Goal: Check status: Check status

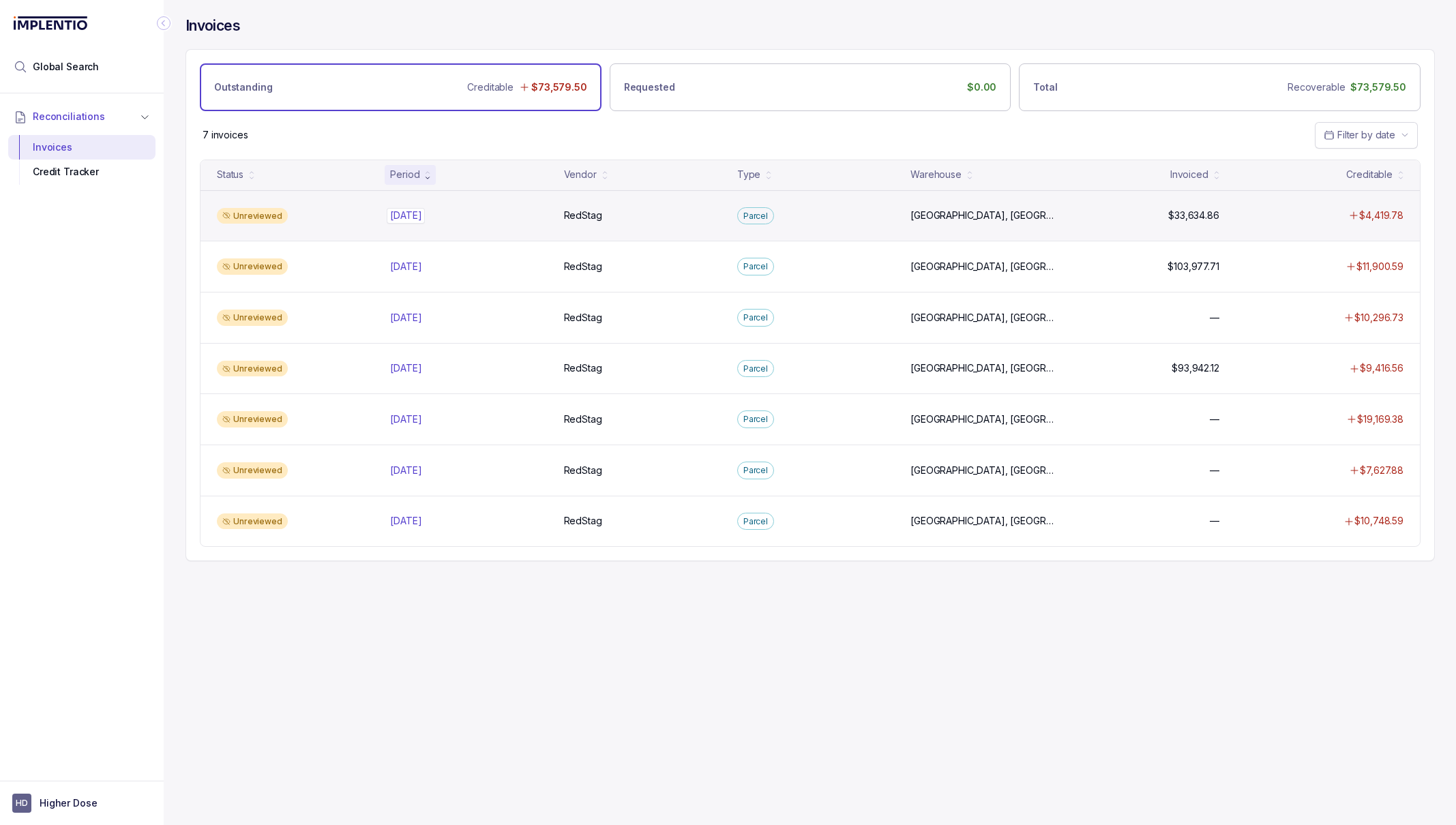
click at [419, 215] on p "[DATE]" at bounding box center [405, 215] width 38 height 15
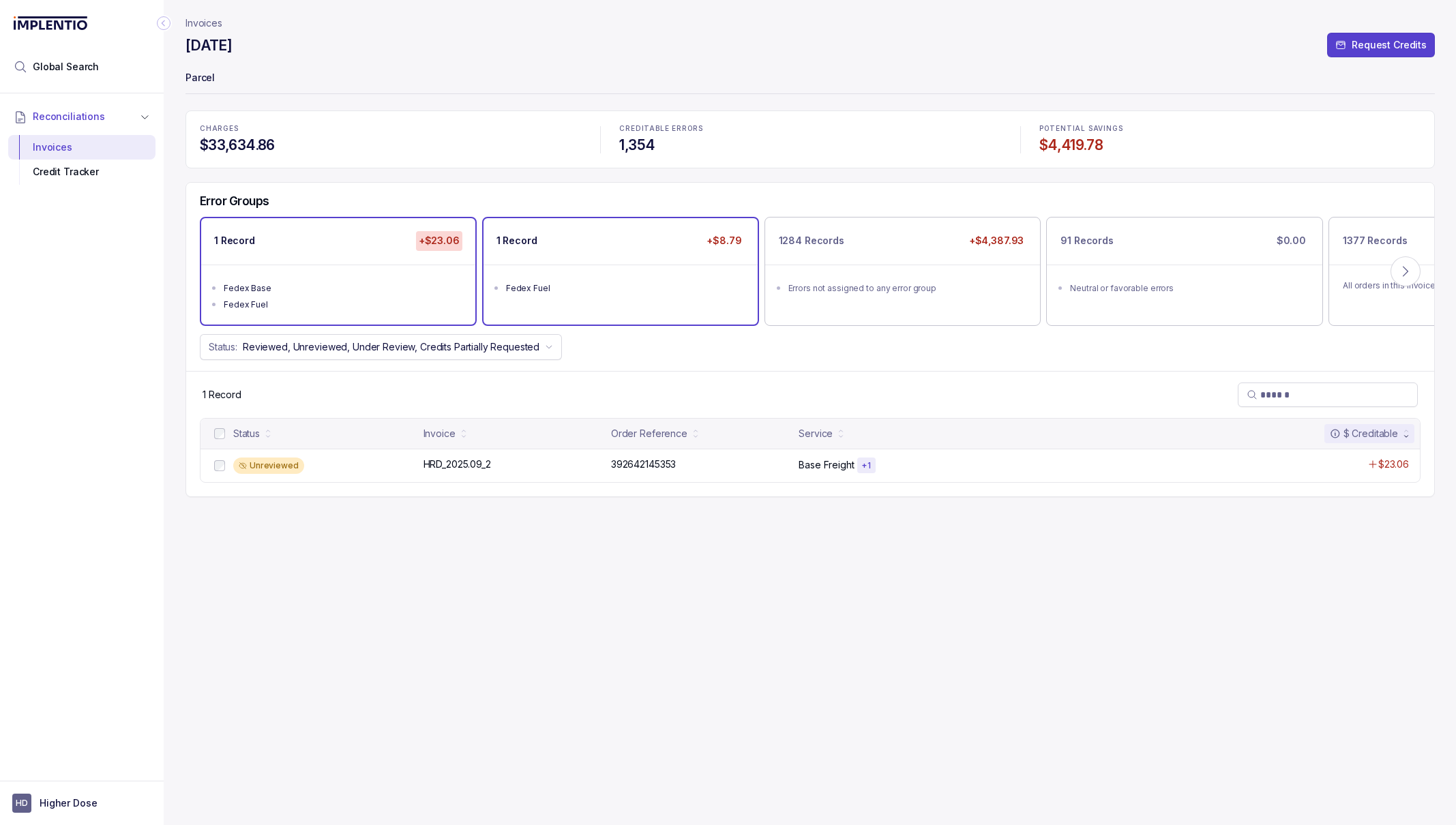
click at [575, 291] on div "Fedex Fuel" at bounding box center [625, 288] width 237 height 14
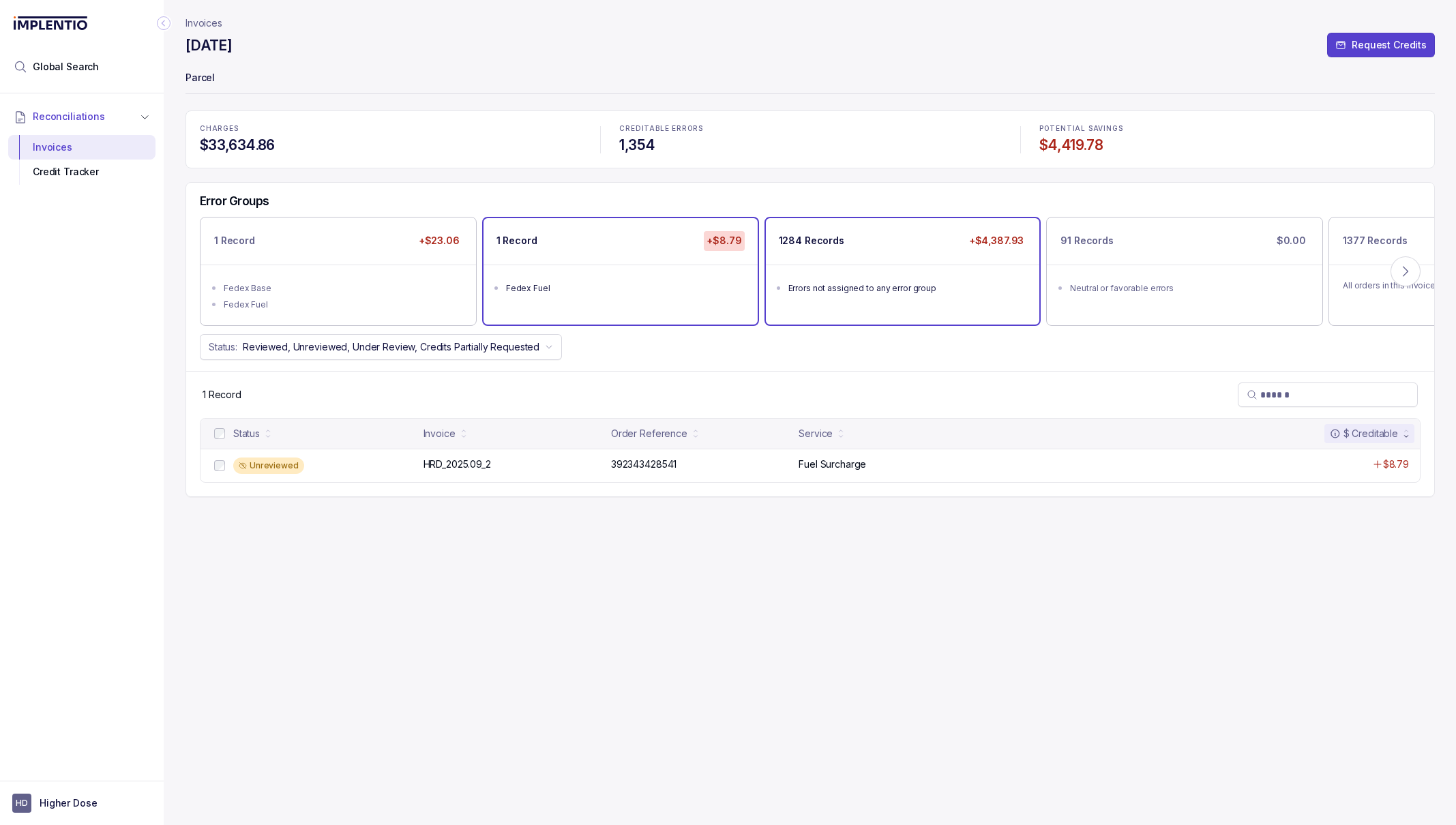
click at [966, 279] on li "Errors not assigned to any error group" at bounding box center [912, 287] width 249 height 17
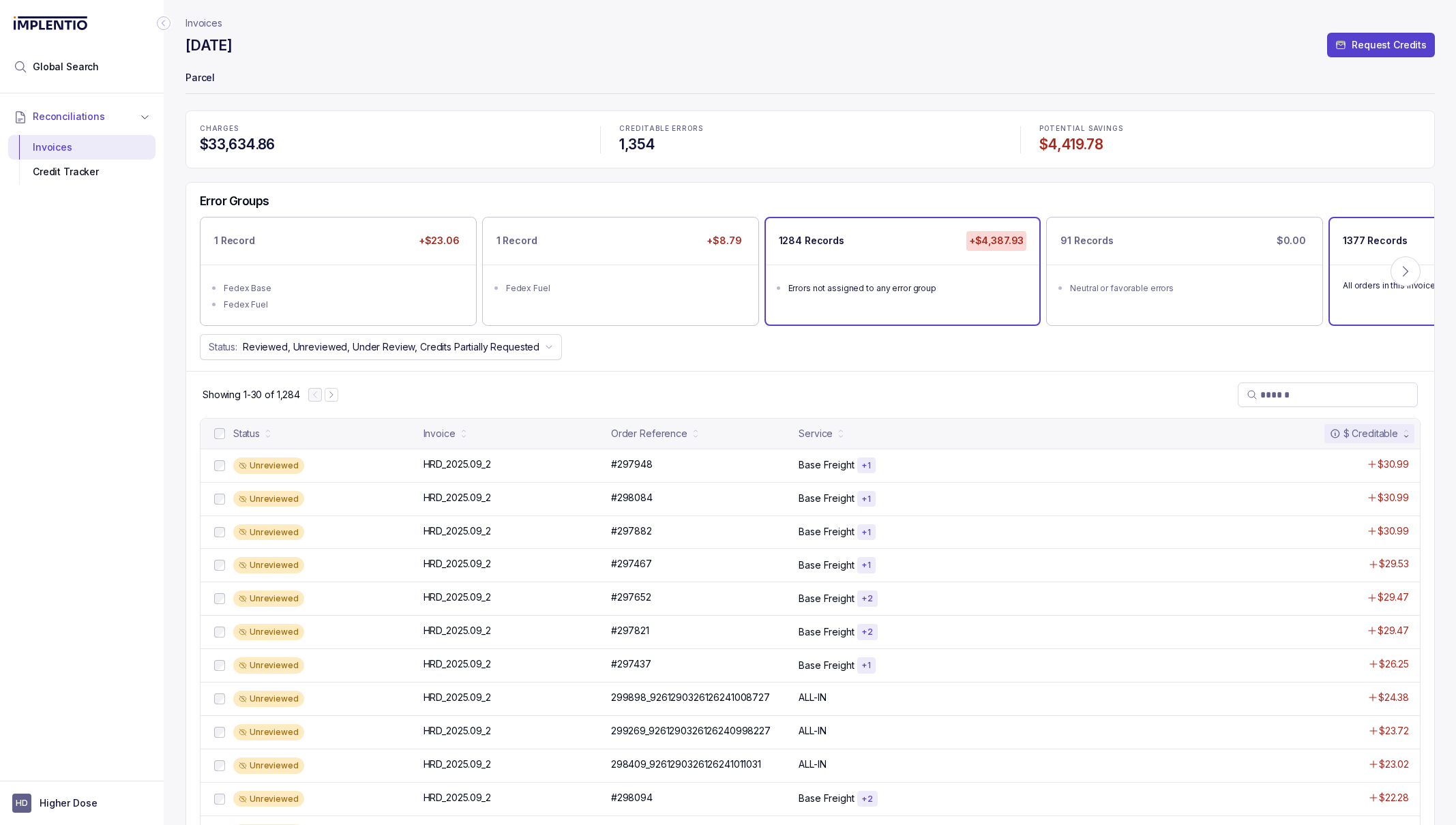
click at [1361, 268] on div "All orders in this invoice" at bounding box center [1467, 285] width 274 height 41
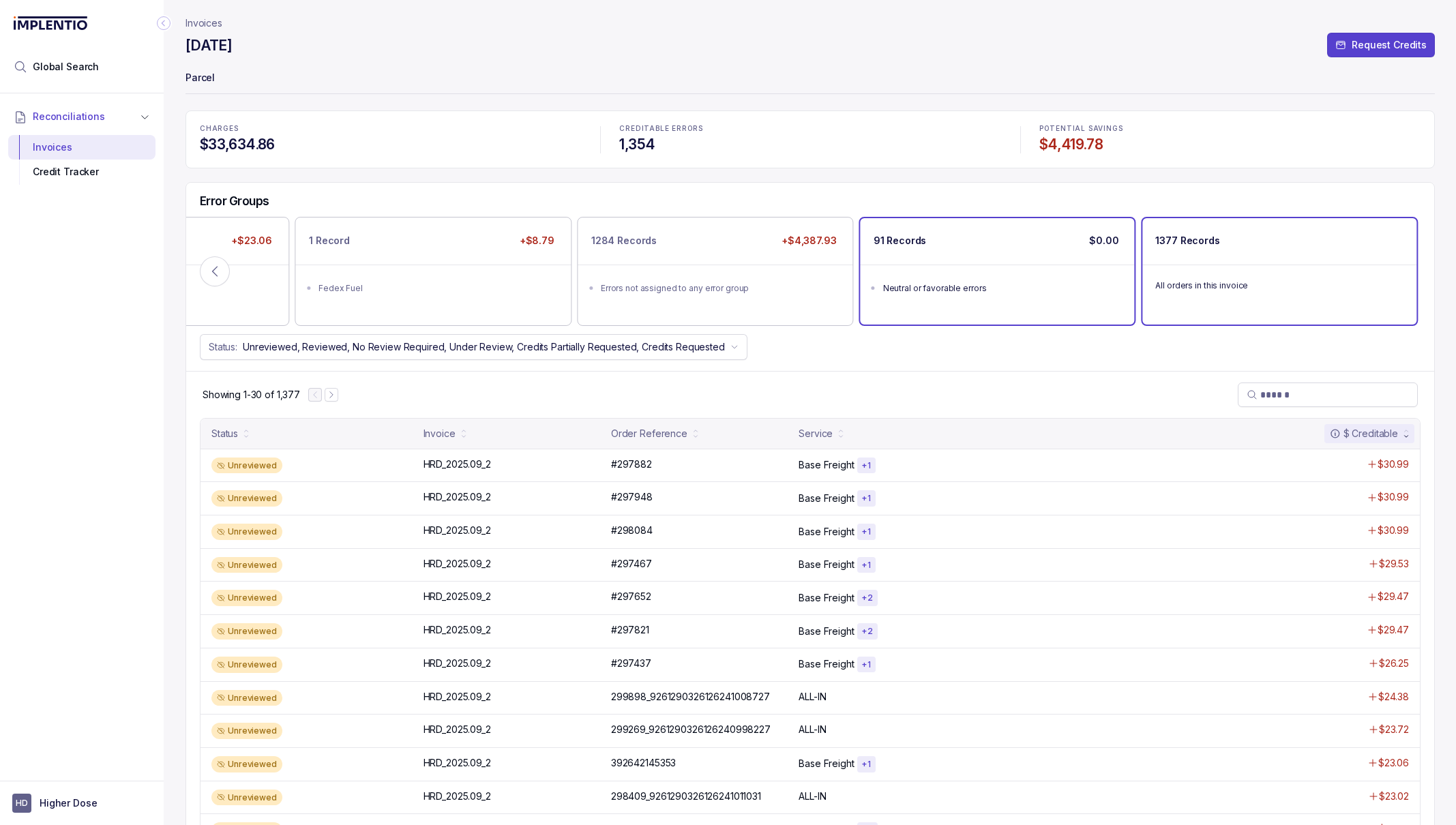
click at [1102, 282] on div "Neutral or favorable errors" at bounding box center [1002, 288] width 237 height 14
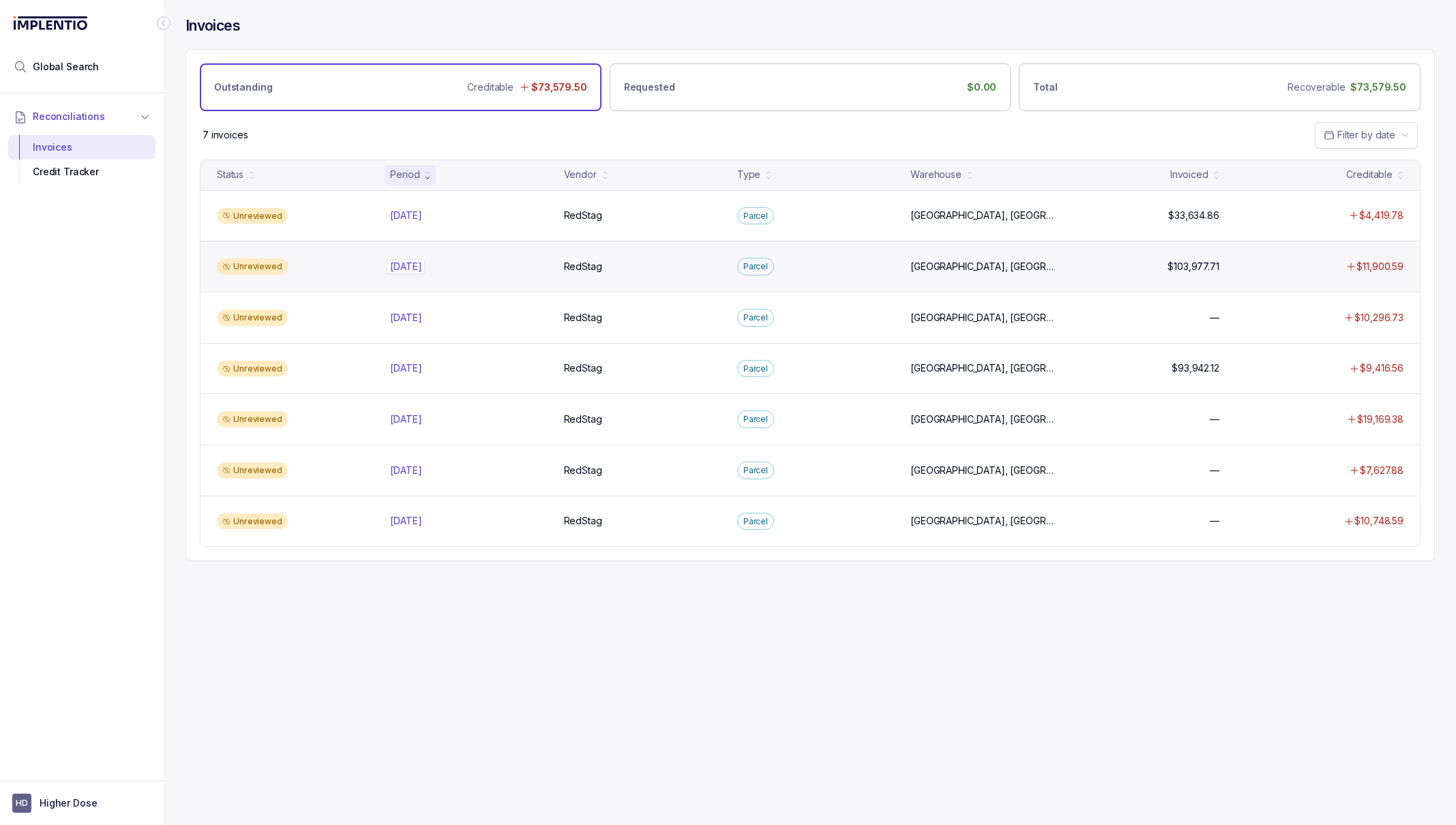
click at [415, 274] on p "[DATE]" at bounding box center [405, 266] width 38 height 15
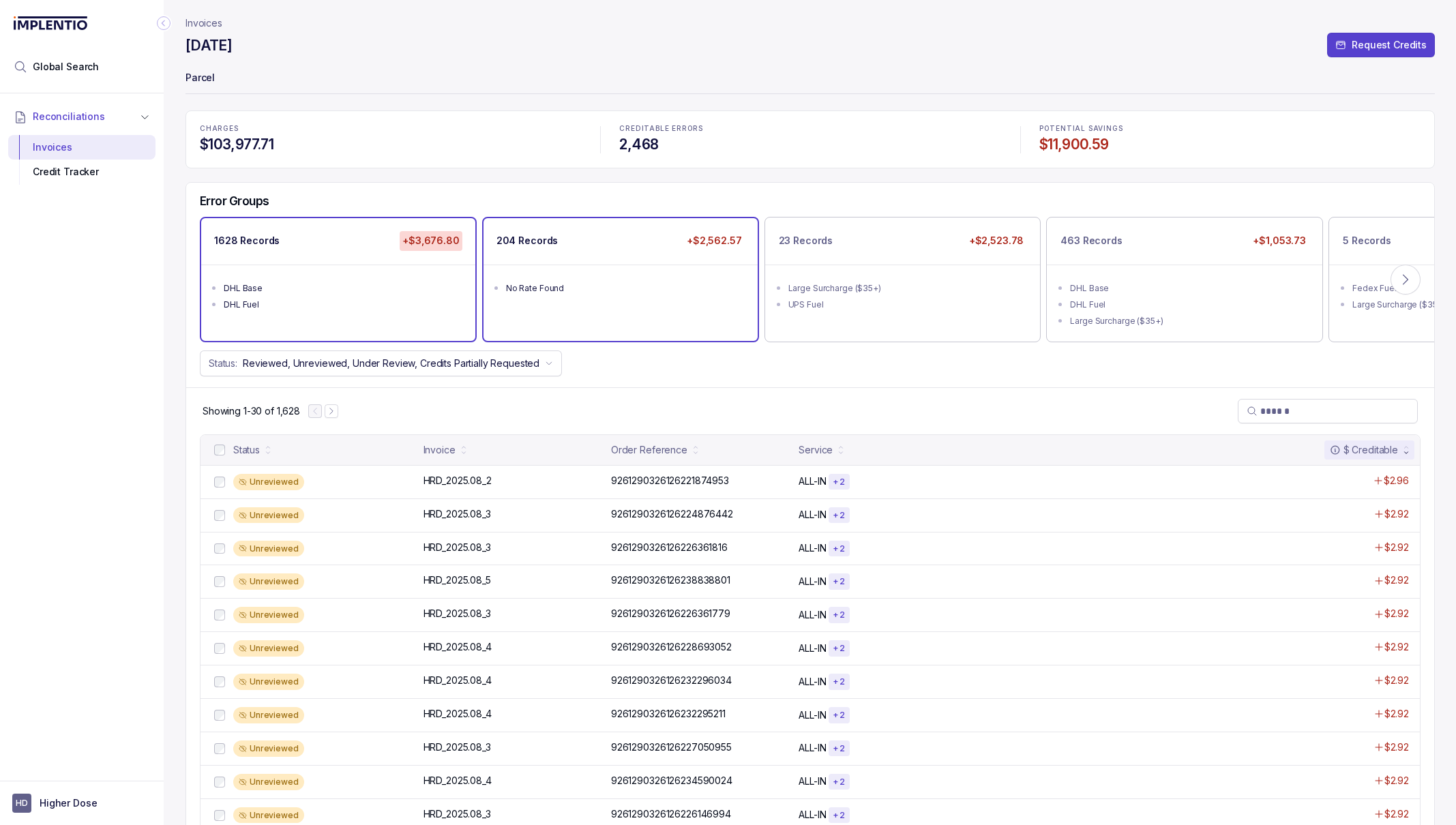
click at [628, 293] on div "No Rate Found" at bounding box center [625, 288] width 237 height 14
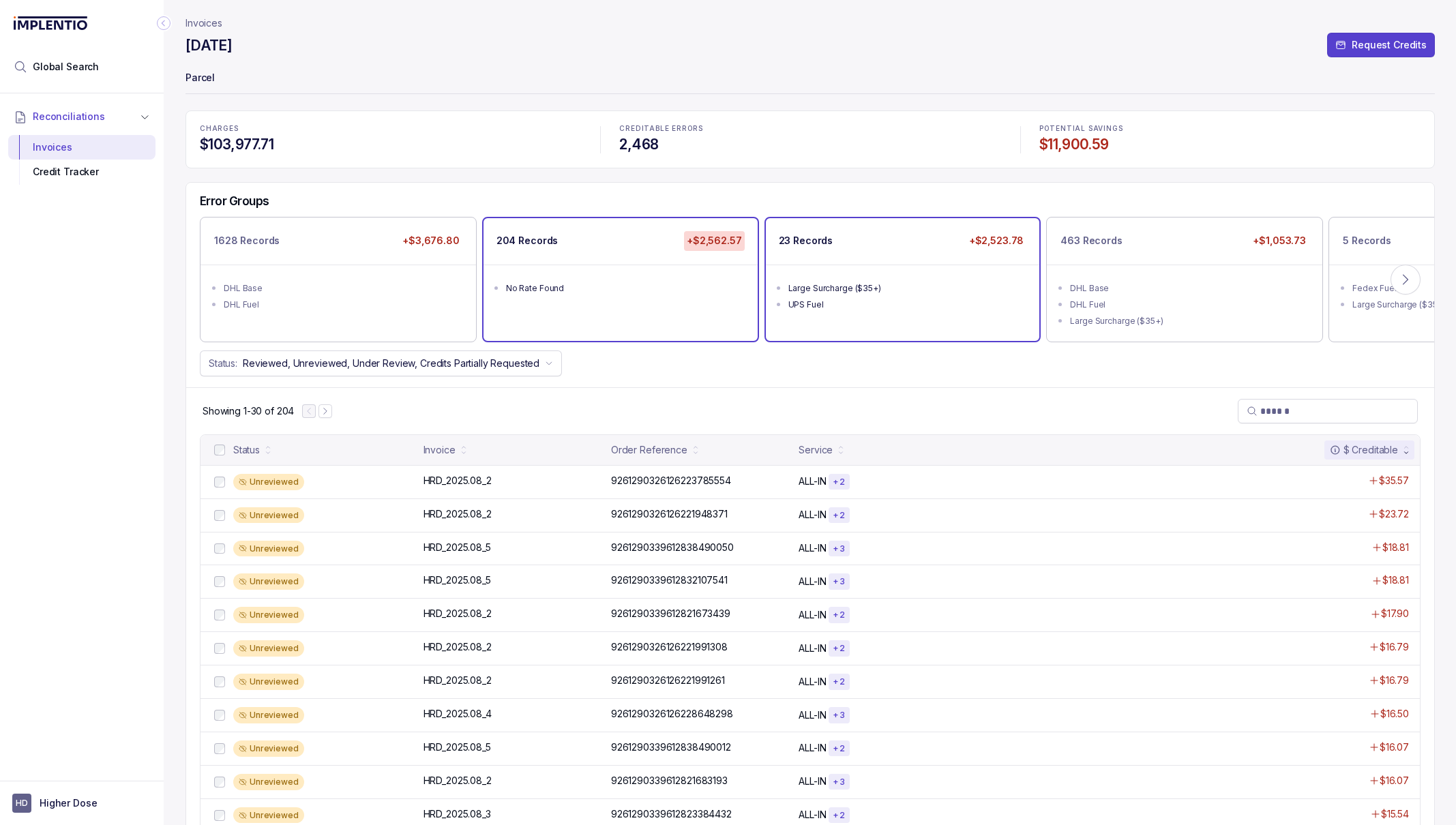
click at [888, 260] on div "23 Records +$2,523.78" at bounding box center [903, 241] width 274 height 46
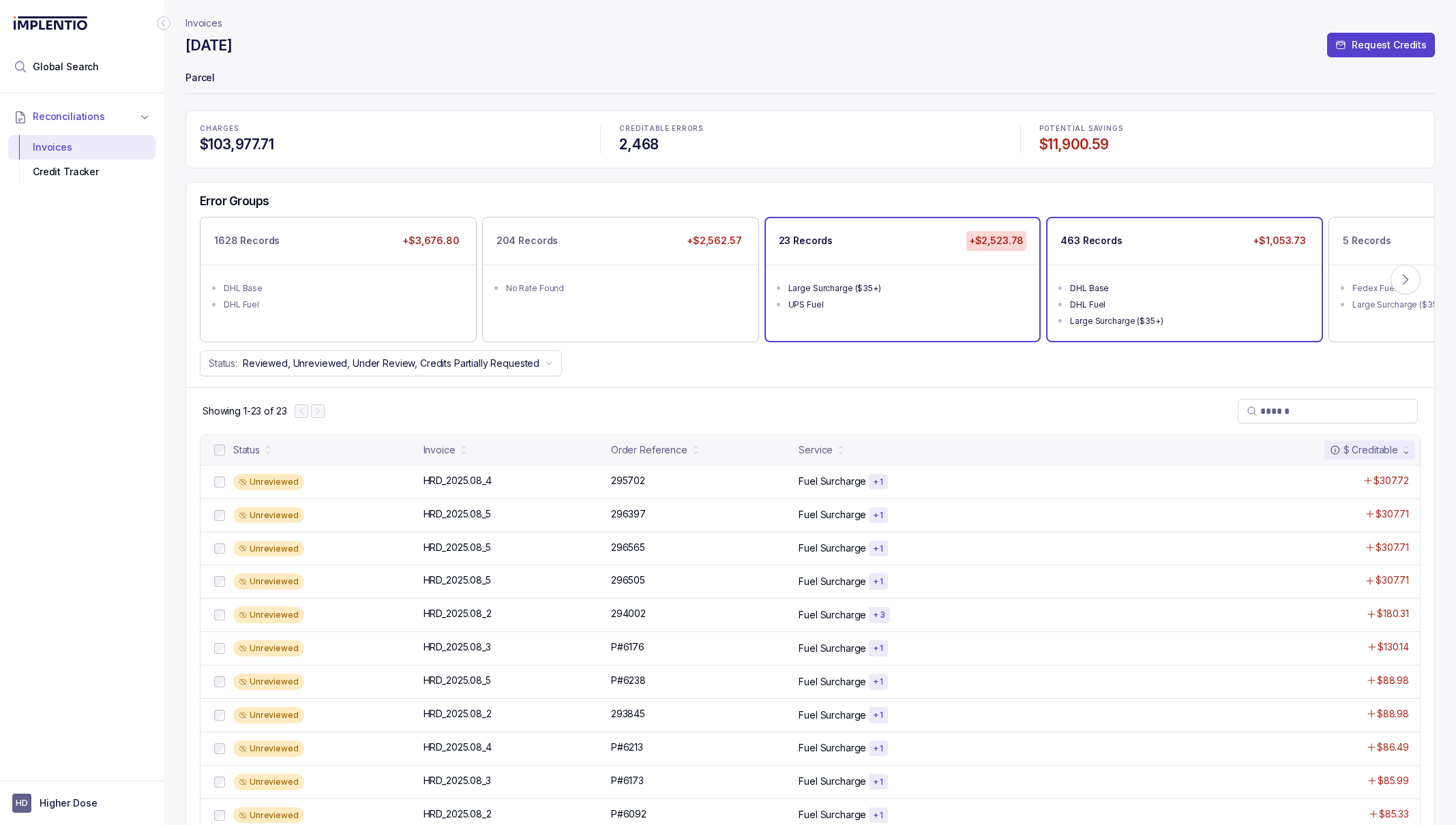
click at [1282, 296] on li "DHL Fuel" at bounding box center [1194, 303] width 249 height 17
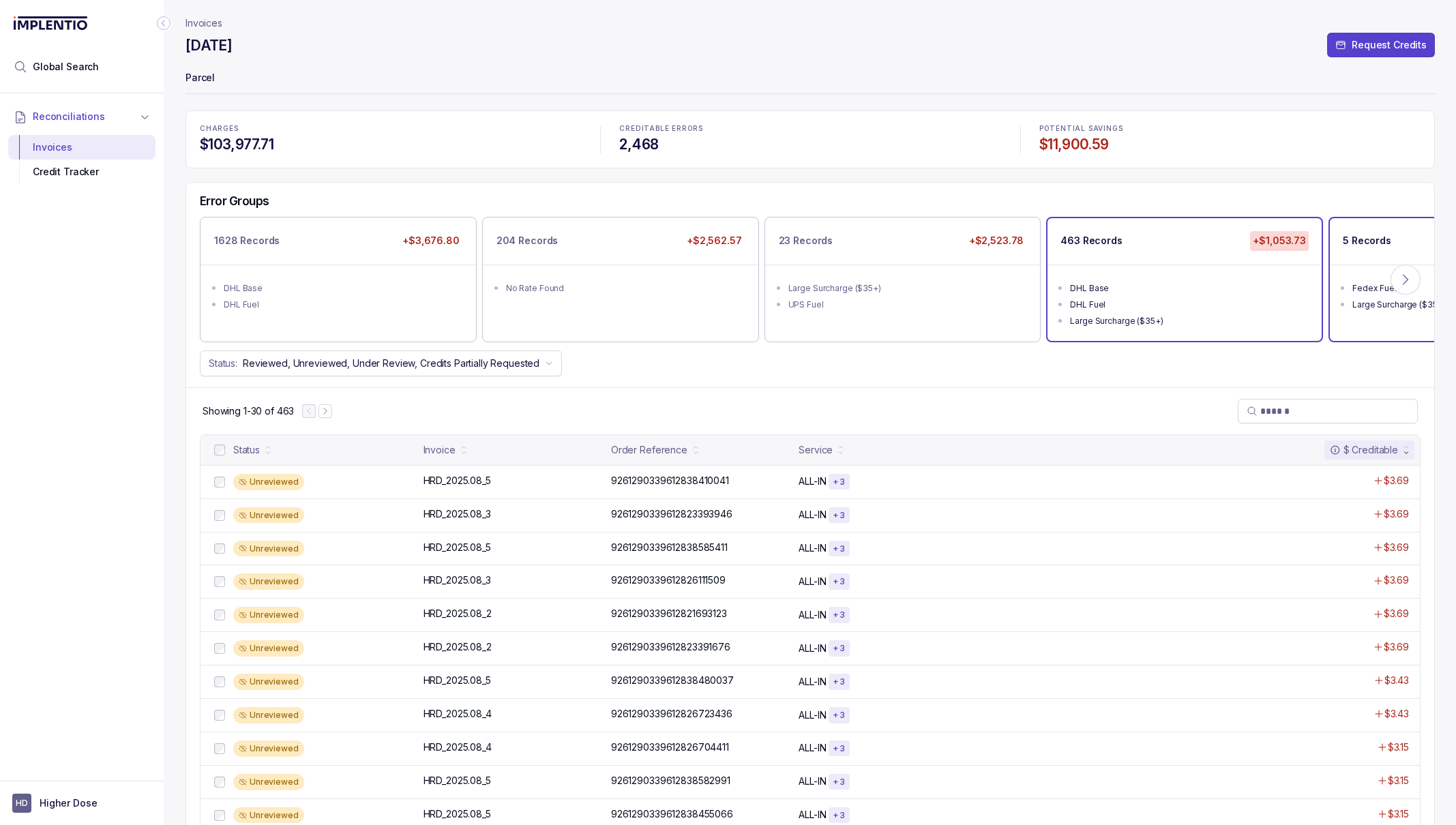
click at [1352, 313] on ul "Fedex Fuel Large Surcharge ($35+)" at bounding box center [1467, 294] width 274 height 60
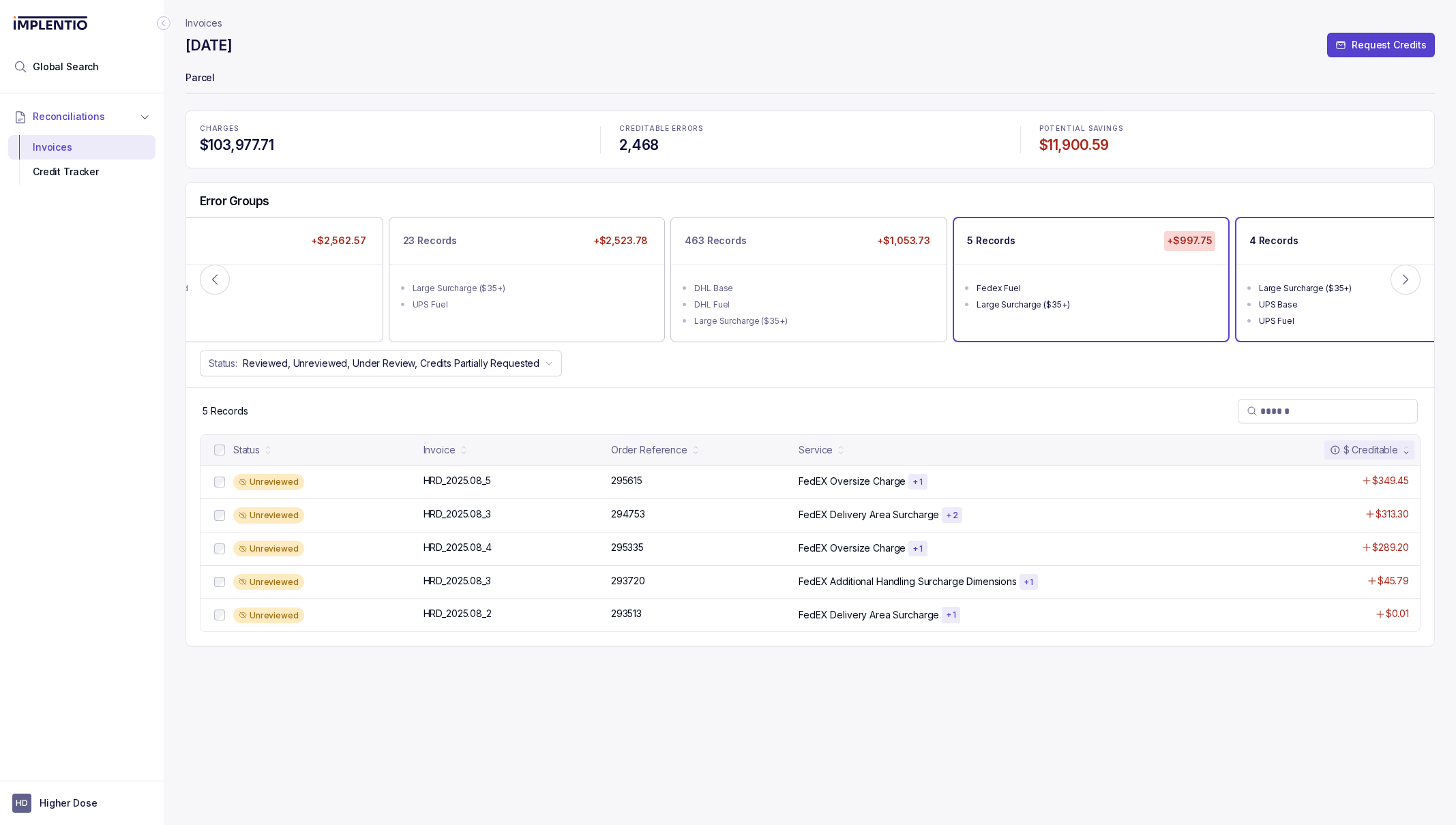
click at [1338, 305] on div "UPS Base" at bounding box center [1378, 305] width 237 height 14
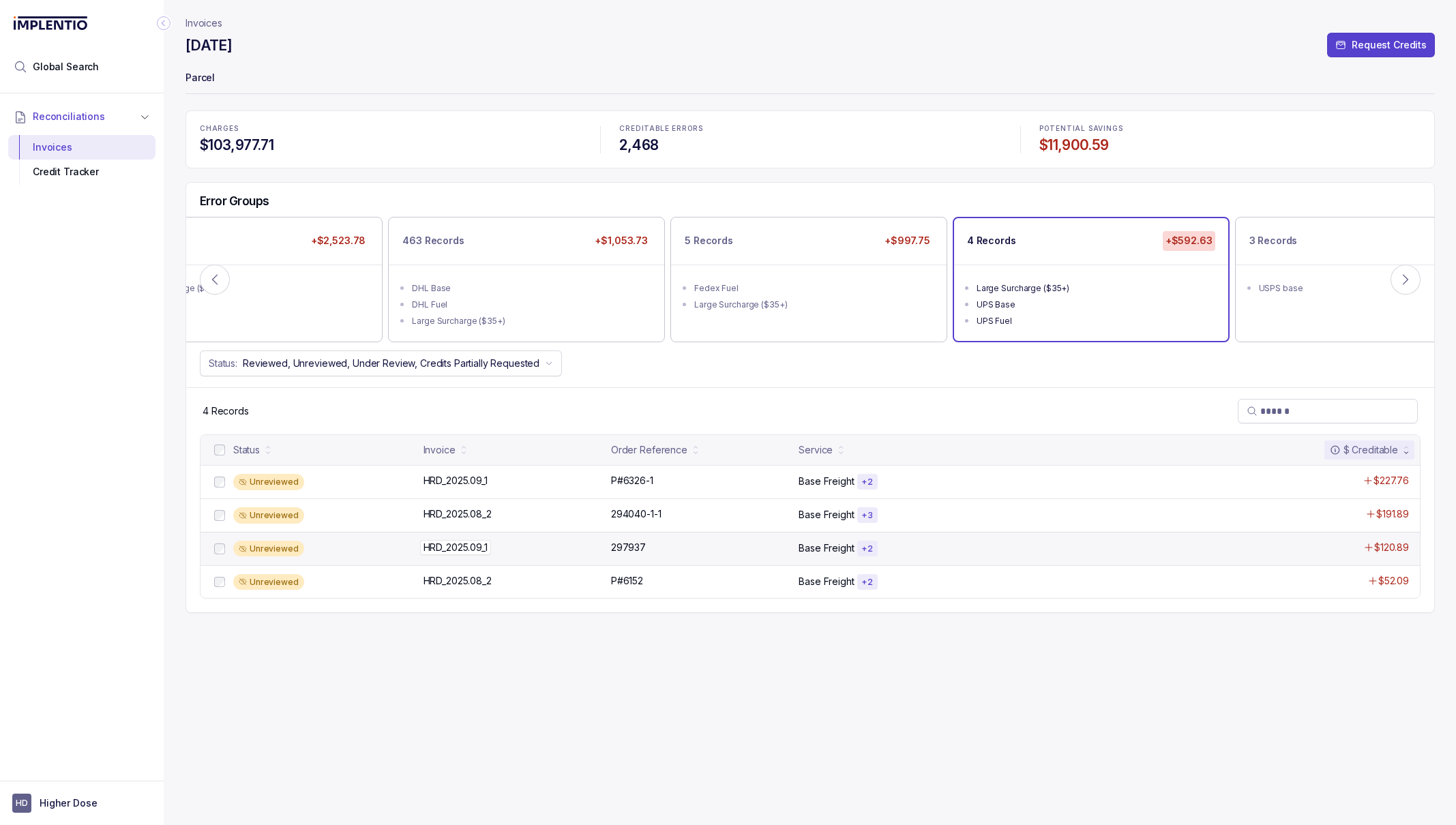
drag, startPoint x: 513, startPoint y: 553, endPoint x: 496, endPoint y: 553, distance: 17.0
click at [496, 553] on div "HRD_2025.09_1 HRD_2025.09_1" at bounding box center [513, 547] width 179 height 14
